Goal: Task Accomplishment & Management: Manage account settings

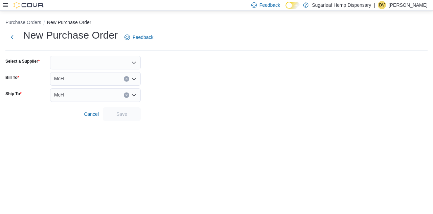
click at [67, 61] on div at bounding box center [95, 63] width 91 height 14
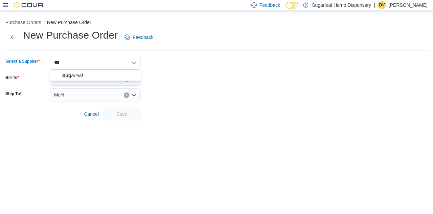
type input "***"
click at [64, 75] on span "Sug arleaf" at bounding box center [99, 75] width 74 height 7
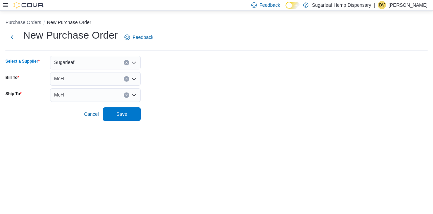
click at [312, 71] on form "Select a Supplier Sugarleaf Combo box. Selected. Sugarleaf. Press Backspace to …" at bounding box center [216, 88] width 422 height 65
click at [127, 119] on span "Save" at bounding box center [122, 114] width 30 height 14
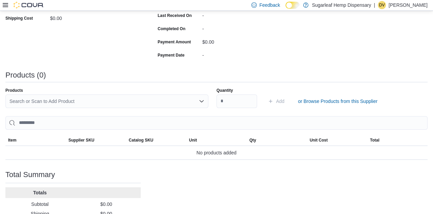
scroll to position [148, 0]
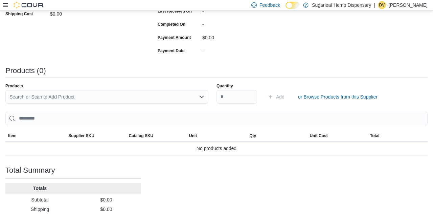
click at [162, 99] on div "Search or Scan to Add Product" at bounding box center [106, 97] width 203 height 14
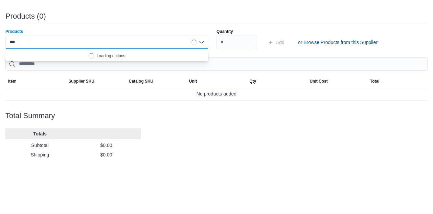
scroll to position [0, 0]
type input "*****"
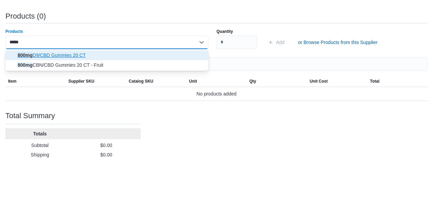
click at [69, 110] on span "800mg D9/CBD Gummies 20 CT" at bounding box center [111, 109] width 187 height 7
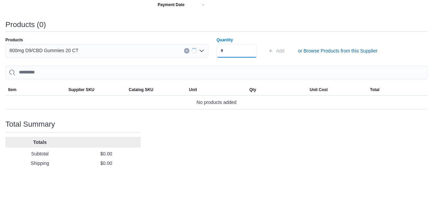
scroll to position [148, 0]
type input "**"
click at [277, 97] on span "Add" at bounding box center [280, 96] width 8 height 7
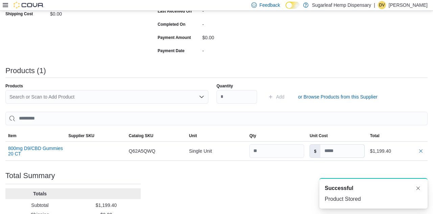
scroll to position [160, 0]
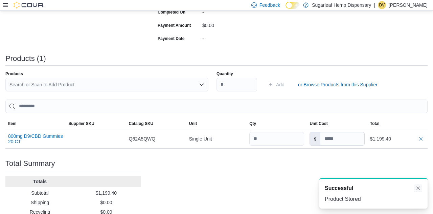
click at [419, 192] on button "Dismiss toast" at bounding box center [418, 188] width 8 height 8
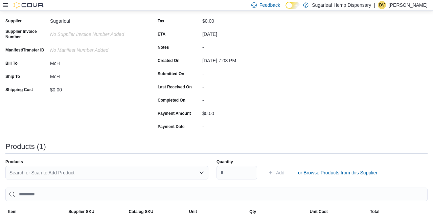
scroll to position [0, 0]
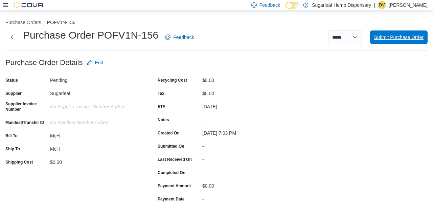
click at [408, 41] on span "Submit Purchase Order" at bounding box center [398, 37] width 49 height 7
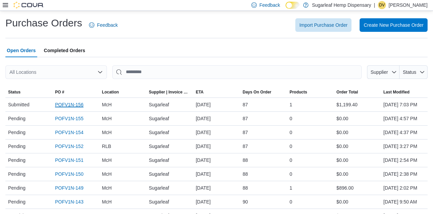
click at [74, 109] on link "POFV1N-156" at bounding box center [69, 104] width 28 height 8
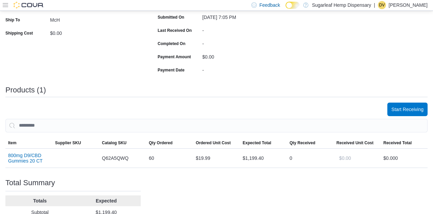
scroll to position [148, 0]
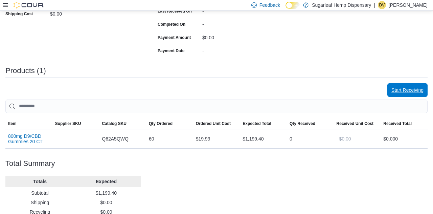
click at [406, 92] on span "Start Receiving" at bounding box center [407, 90] width 32 height 7
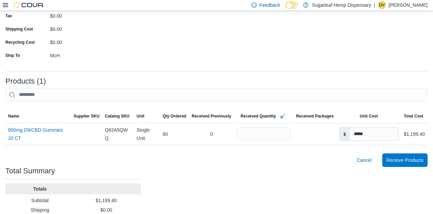
scroll to position [98, 0]
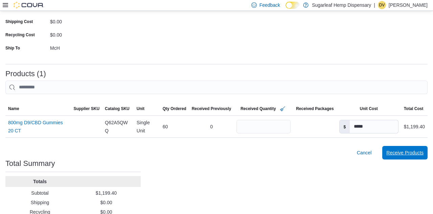
click at [414, 153] on span "Receive Products" at bounding box center [404, 152] width 37 height 7
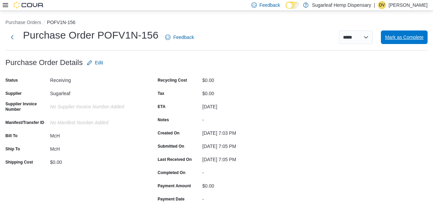
click at [410, 40] on span "Mark as Complete" at bounding box center [404, 37] width 39 height 7
